Goal: Task Accomplishment & Management: Use online tool/utility

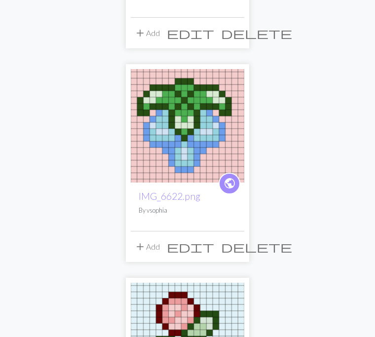
scroll to position [889, 0]
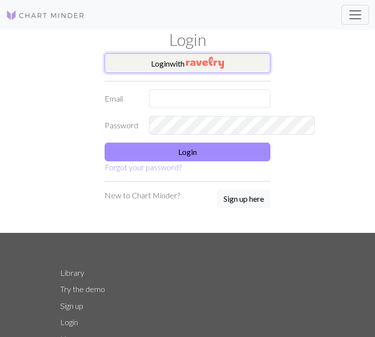
click at [216, 63] on button "Login with" at bounding box center [188, 63] width 166 height 20
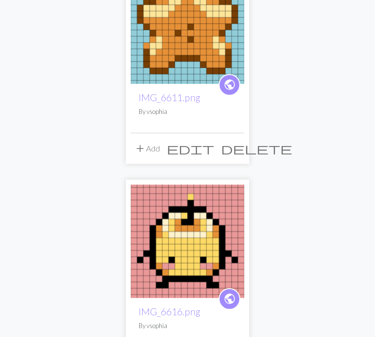
scroll to position [49, 0]
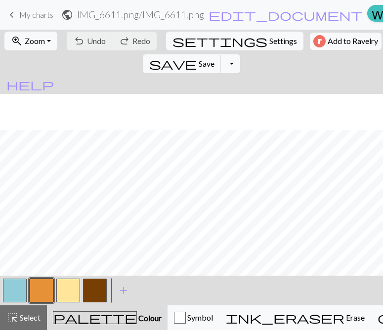
scroll to position [36, 0]
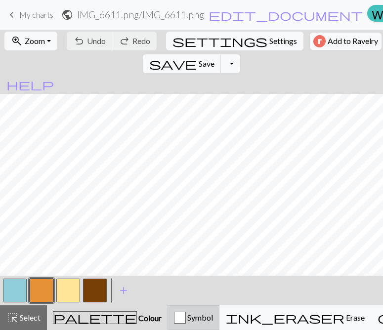
click at [186, 314] on span "Symbol" at bounding box center [199, 317] width 27 height 9
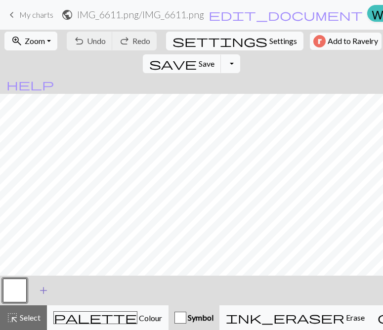
click at [46, 288] on span "add" at bounding box center [44, 291] width 12 height 14
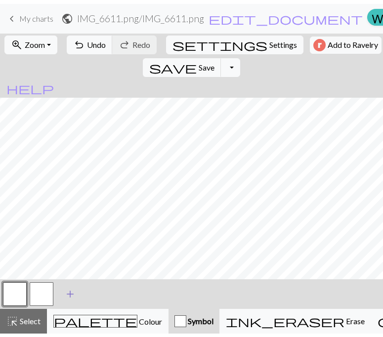
scroll to position [29, 0]
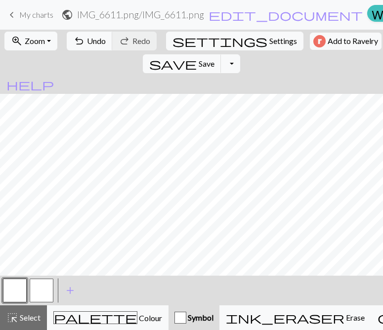
click at [13, 291] on button "button" at bounding box center [15, 291] width 24 height 24
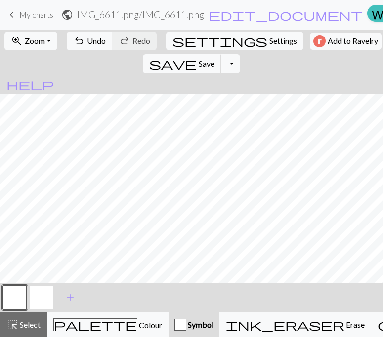
click at [13, 291] on div "Edit symbol Name knit d f g h j k p s t F H J O P T / | 0 1 2 3 4 5 6 7 8 9 e m…" at bounding box center [191, 168] width 383 height 337
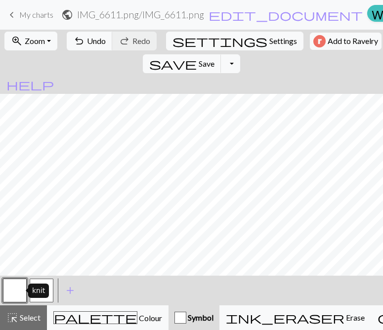
click at [20, 287] on button "button" at bounding box center [15, 291] width 24 height 24
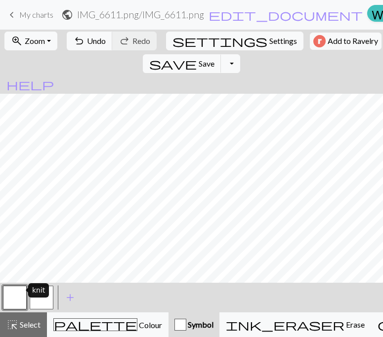
click at [20, 287] on div "Edit symbol Name knit d f g h j k p s t F H J O P T / | 0 1 2 3 4 5 6 7 8 9 e m…" at bounding box center [191, 168] width 383 height 337
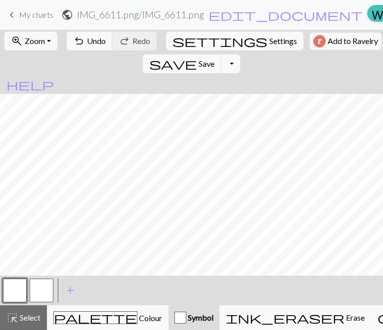
click at [37, 293] on button "button" at bounding box center [42, 291] width 24 height 24
click at [40, 289] on button "button" at bounding box center [42, 291] width 24 height 24
click at [40, 289] on div "Edit symbol Name d f g h j k p s t F H J O P T / | 0 1 2 3 4 5 6 7 8 9 e m n G …" at bounding box center [191, 165] width 383 height 330
click at [26, 291] on button "button" at bounding box center [15, 291] width 24 height 24
click at [39, 290] on button "button" at bounding box center [42, 291] width 24 height 24
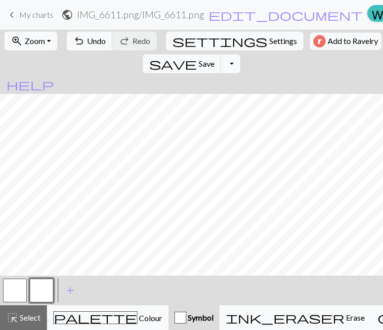
click at [39, 290] on button "button" at bounding box center [42, 291] width 24 height 24
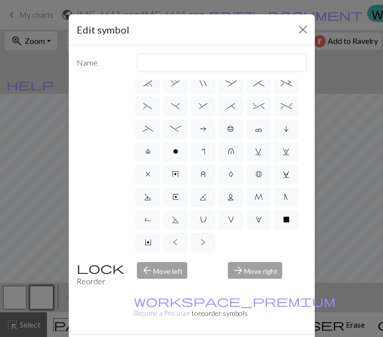
scroll to position [212, 0]
click at [188, 233] on label "<" at bounding box center [175, 243] width 25 height 20
radio input "true"
type input "twisted knit"
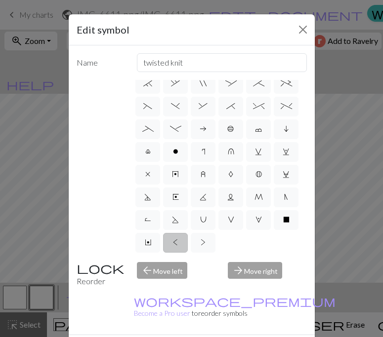
scroll to position [118, 0]
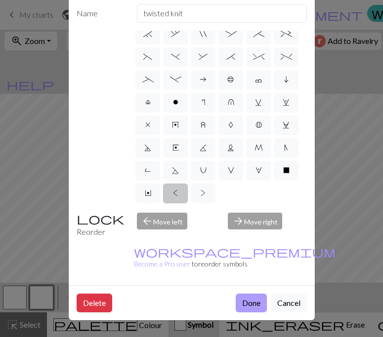
click at [247, 294] on button "Done" at bounding box center [251, 303] width 31 height 19
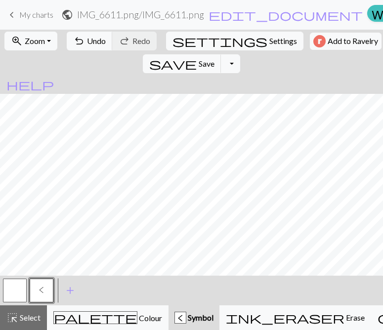
click at [7, 292] on button "button" at bounding box center [15, 291] width 24 height 24
click at [16, 288] on button "button" at bounding box center [15, 291] width 24 height 24
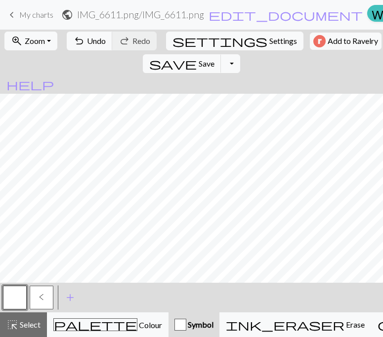
click at [16, 288] on div "Edit symbol Name knit d f g h j k p s t F H J O P T / | 0 1 2 3 4 5 6 7 8 9 e m…" at bounding box center [191, 168] width 383 height 337
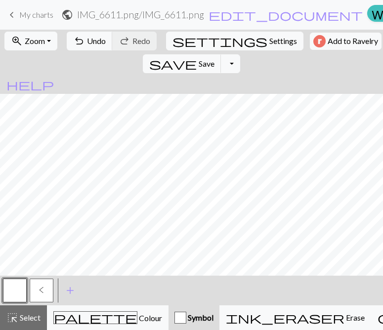
click at [20, 290] on button "button" at bounding box center [15, 291] width 24 height 24
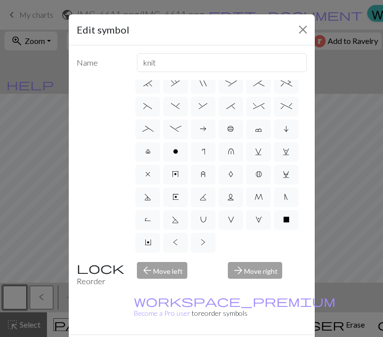
scroll to position [212, 0]
click at [201, 243] on span ">" at bounding box center [203, 243] width 5 height 8
radio input "true"
type input "twisted purl"
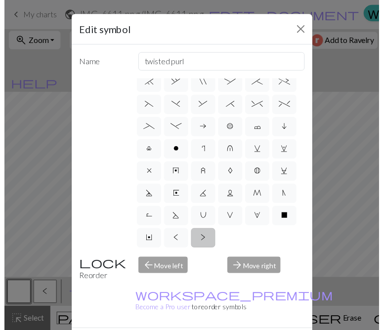
scroll to position [118, 0]
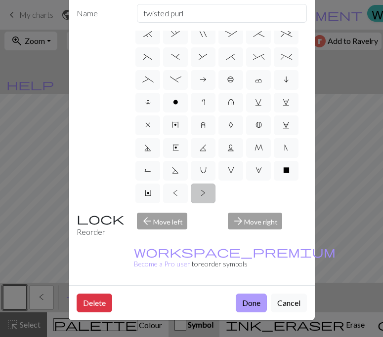
click at [254, 294] on button "Done" at bounding box center [251, 303] width 31 height 19
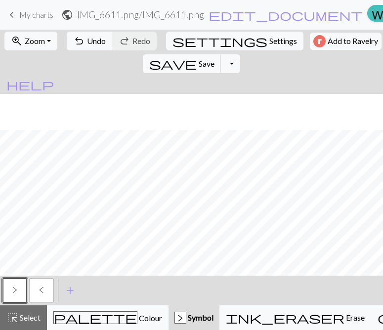
scroll to position [36, 0]
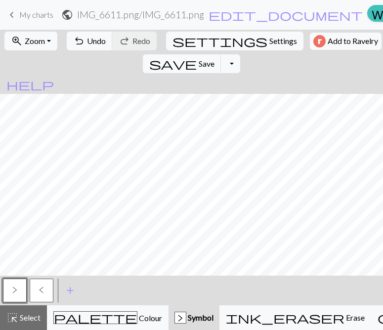
click at [45, 290] on button "<" at bounding box center [42, 291] width 24 height 24
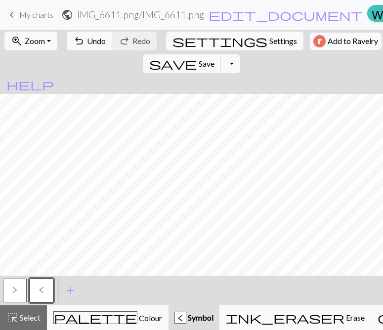
scroll to position [29, 0]
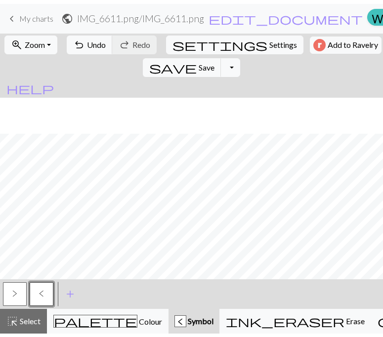
scroll to position [36, 0]
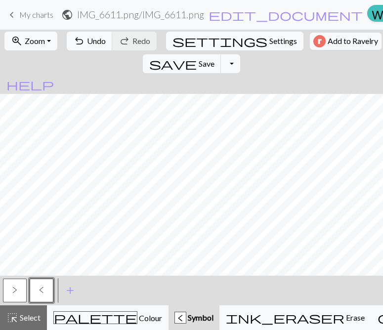
click at [16, 290] on span ">" at bounding box center [14, 290] width 5 height 8
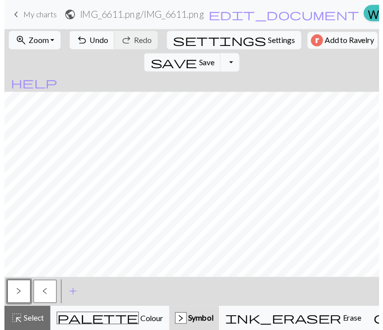
scroll to position [29, 0]
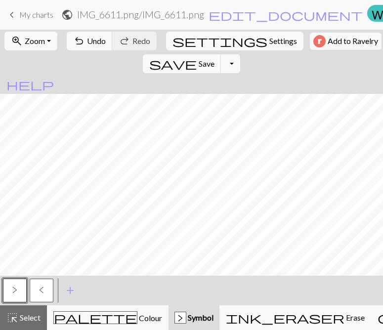
click at [56, 288] on div "< > < > add Add a symbol" at bounding box center [191, 291] width 383 height 30
click at [51, 289] on button "<" at bounding box center [42, 291] width 24 height 24
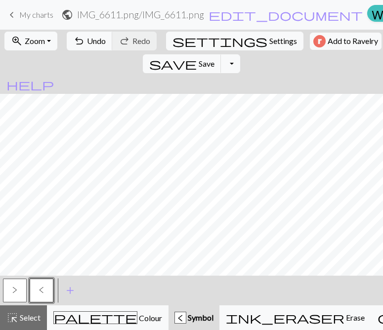
click at [15, 292] on span ">" at bounding box center [14, 290] width 5 height 8
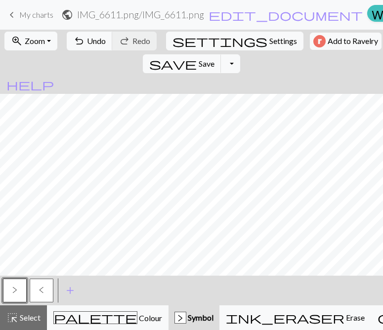
click at [48, 287] on button "<" at bounding box center [42, 291] width 24 height 24
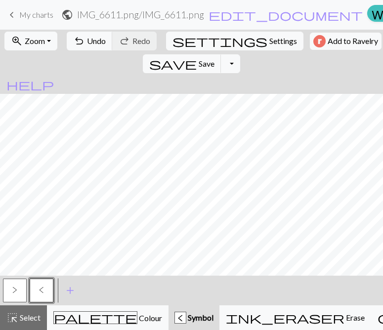
click at [10, 291] on button ">" at bounding box center [15, 291] width 24 height 24
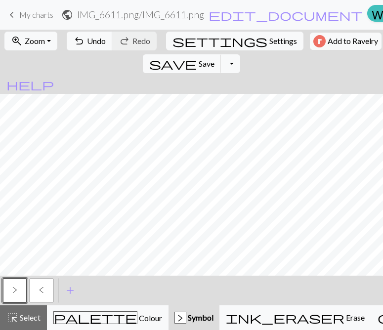
click at [44, 294] on button "<" at bounding box center [42, 291] width 24 height 24
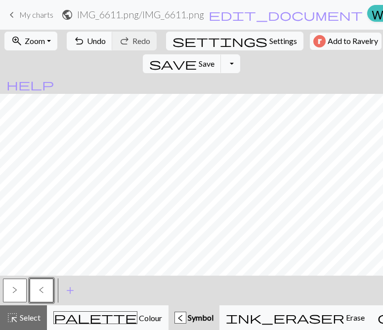
scroll to position [0, 0]
click at [12, 288] on span ">" at bounding box center [14, 290] width 5 height 8
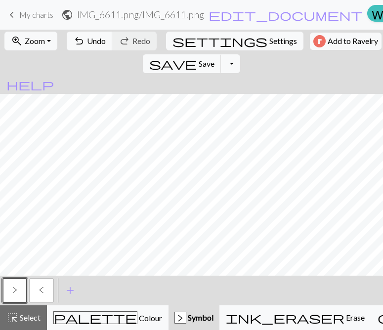
click at [45, 285] on button "<" at bounding box center [42, 291] width 24 height 24
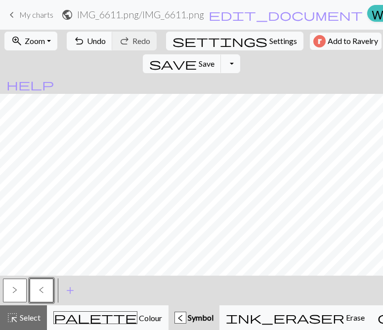
click at [16, 289] on span ">" at bounding box center [14, 290] width 5 height 8
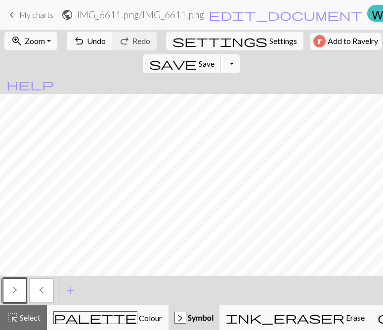
click at [46, 288] on button "<" at bounding box center [42, 291] width 24 height 24
